Goal: Information Seeking & Learning: Find specific fact

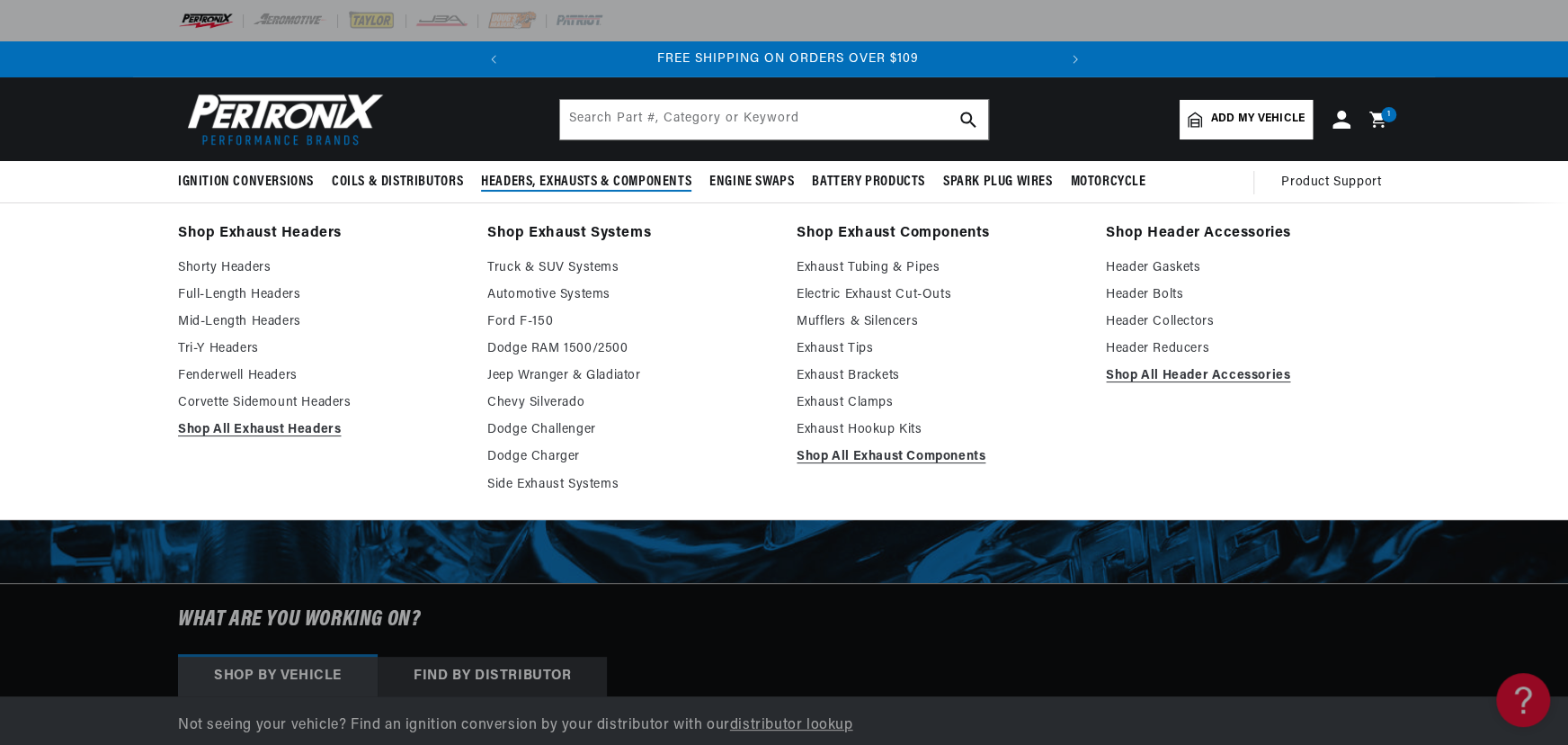
scroll to position [0, 545]
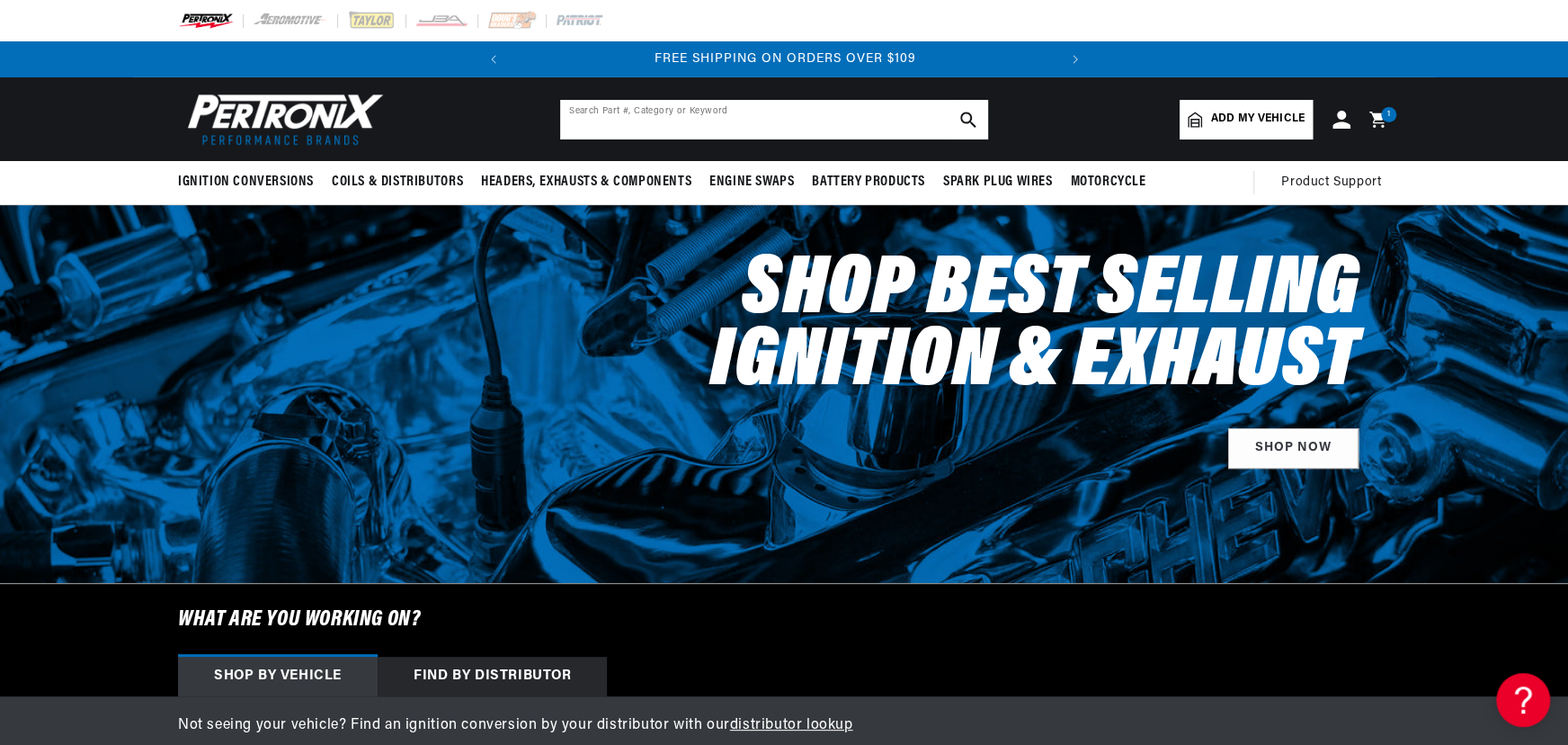
click at [696, 123] on input "text" at bounding box center [774, 119] width 428 height 39
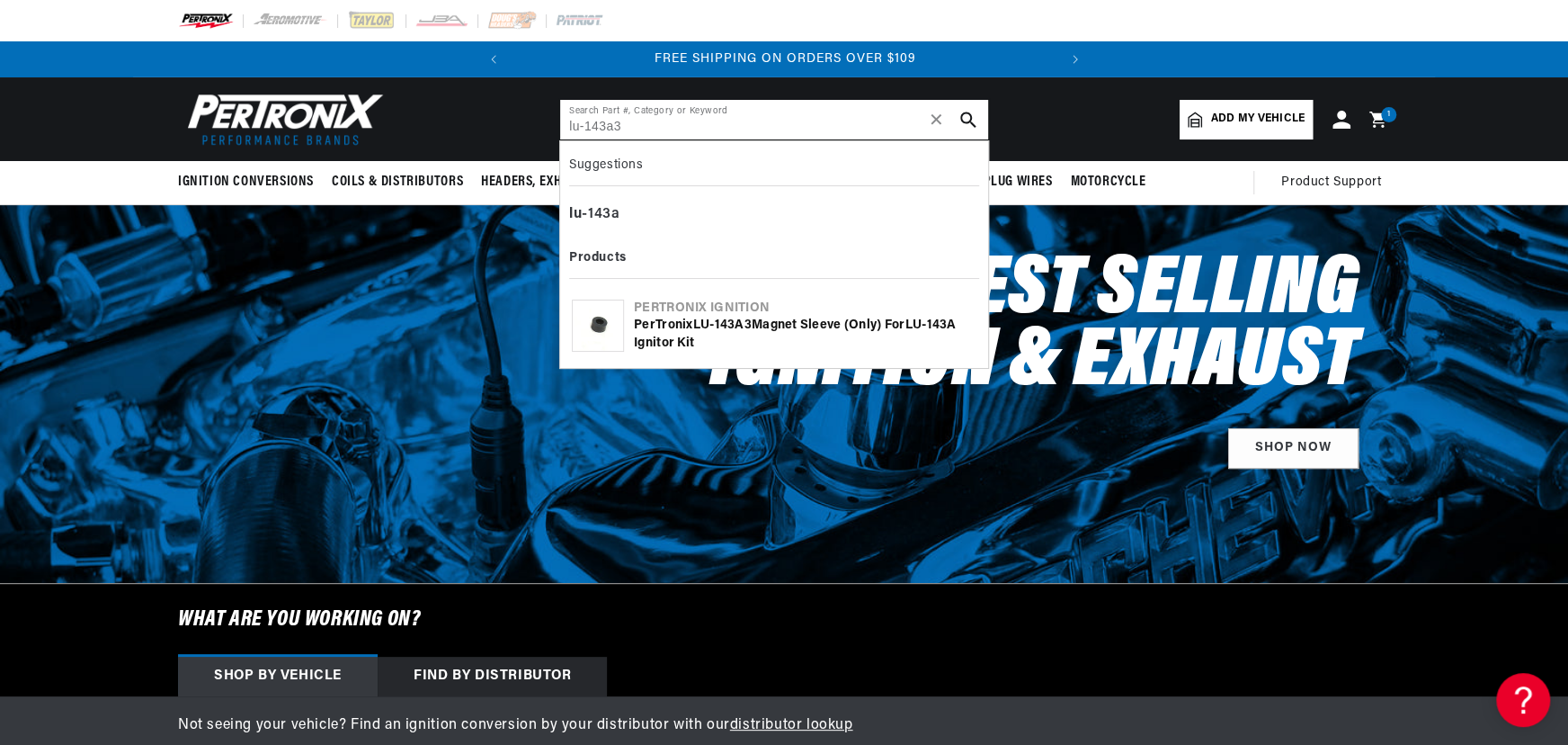
type input "lu-143a3"
click at [708, 327] on b "LU" at bounding box center [701, 325] width 17 height 14
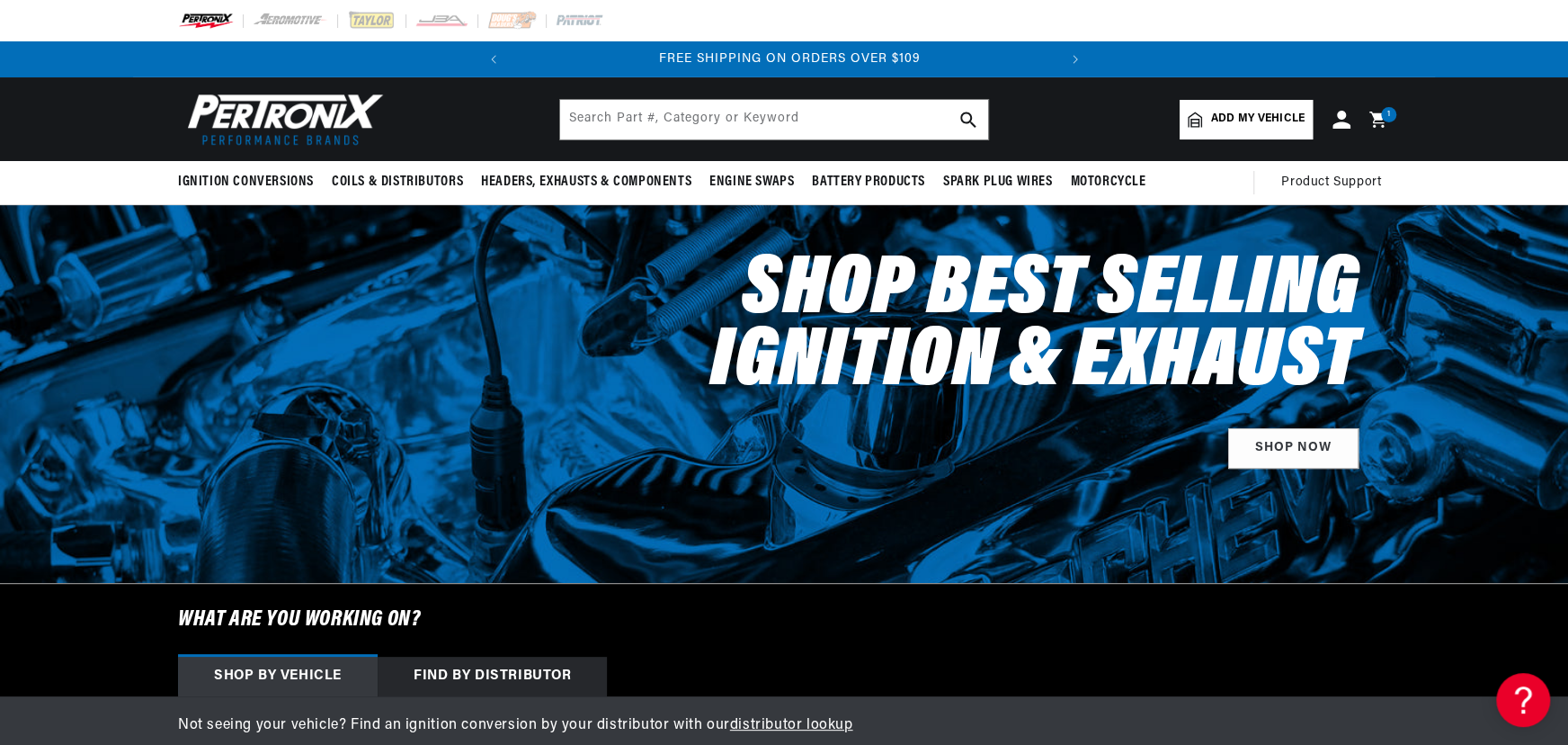
scroll to position [0, 545]
click at [640, 121] on input "text" at bounding box center [774, 119] width 428 height 39
type input "l"
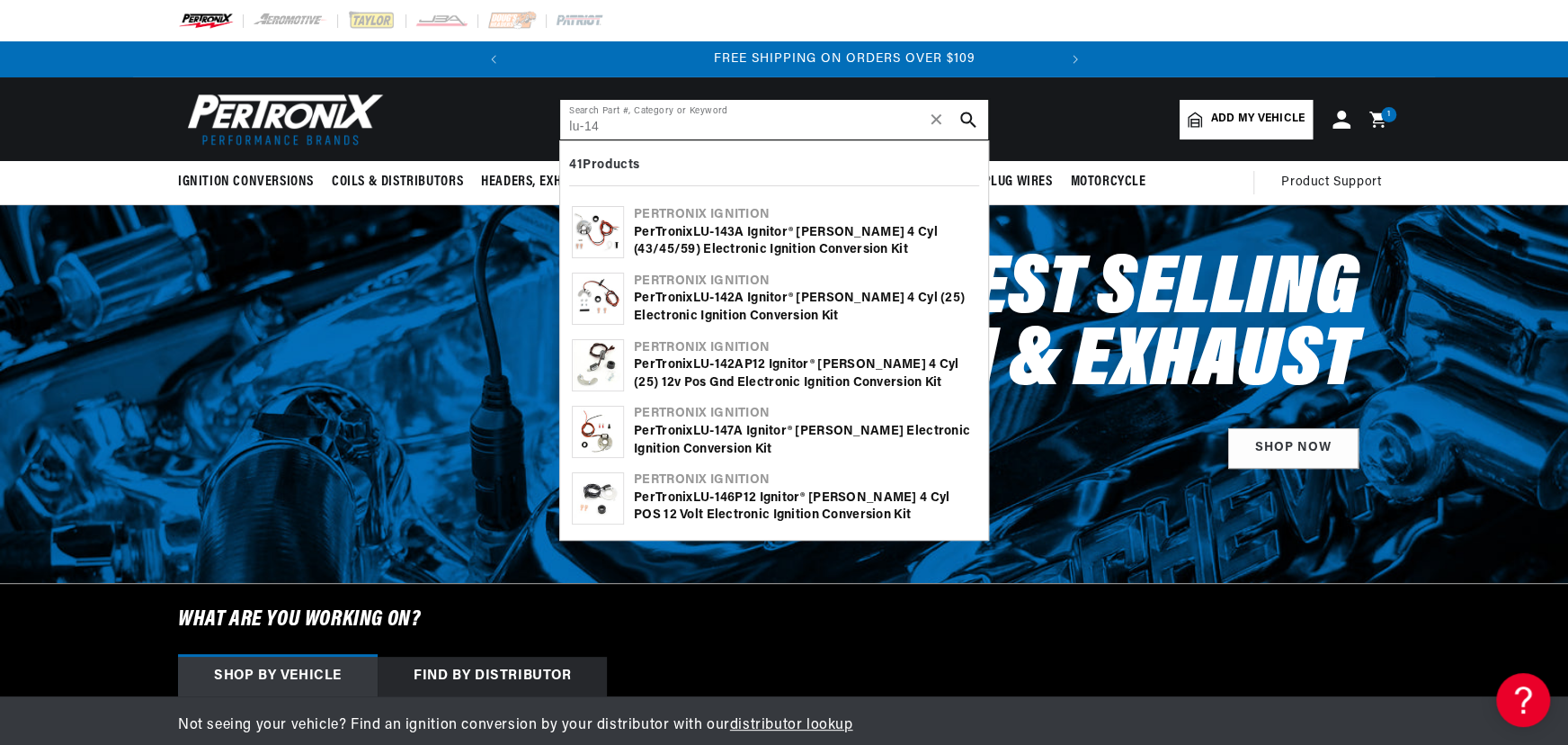
scroll to position [0, 545]
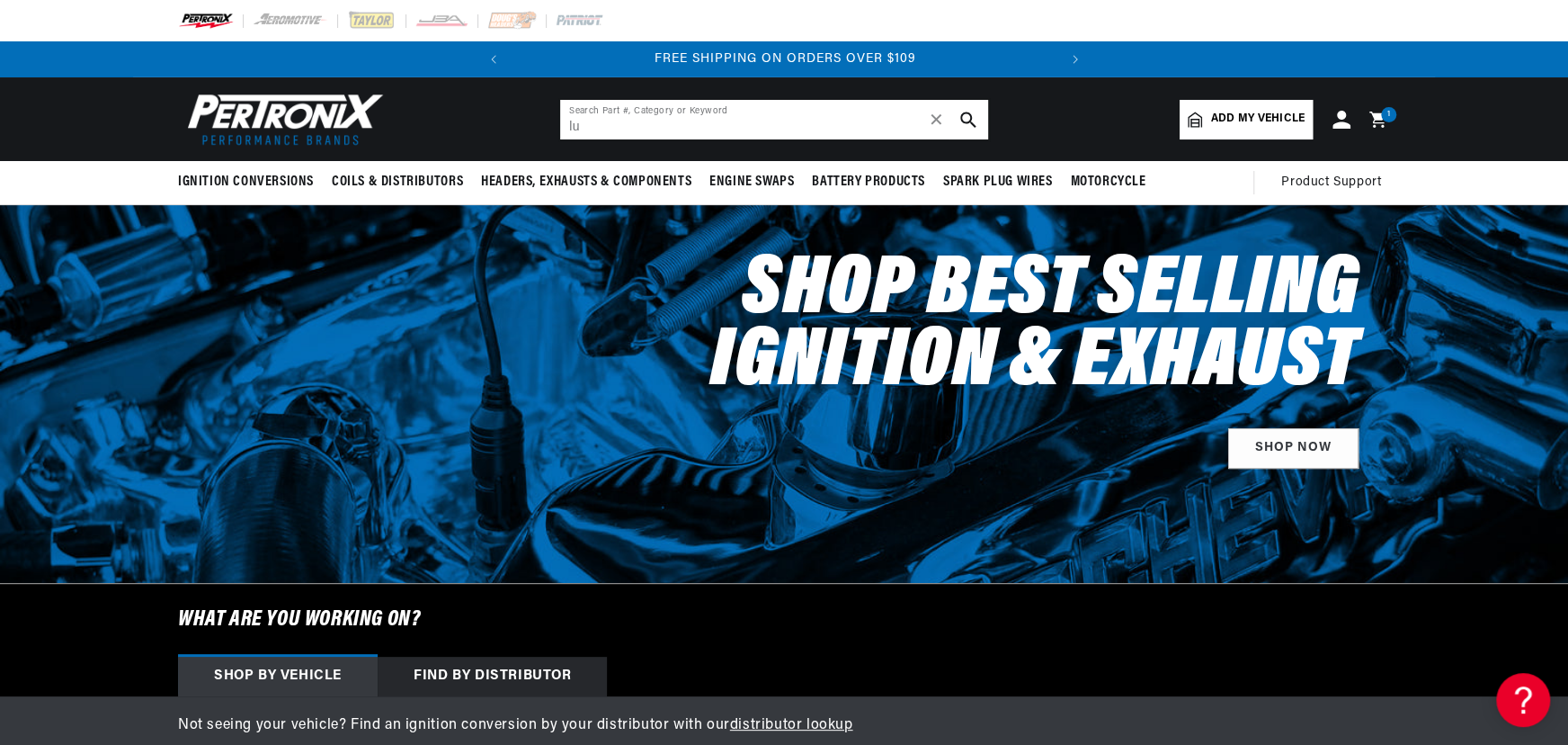
type input "l"
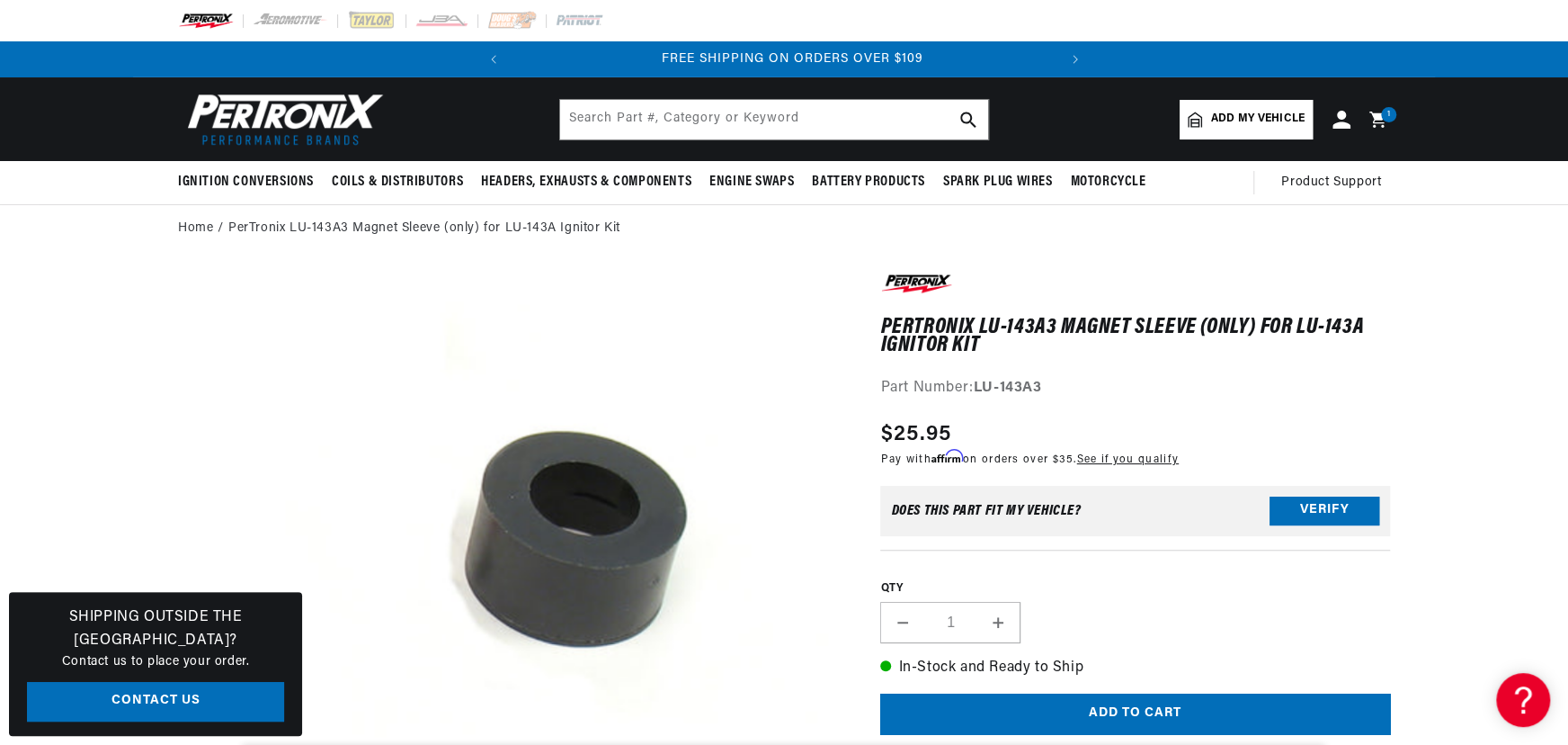
scroll to position [0, 545]
